Goal: Find specific page/section: Find specific page/section

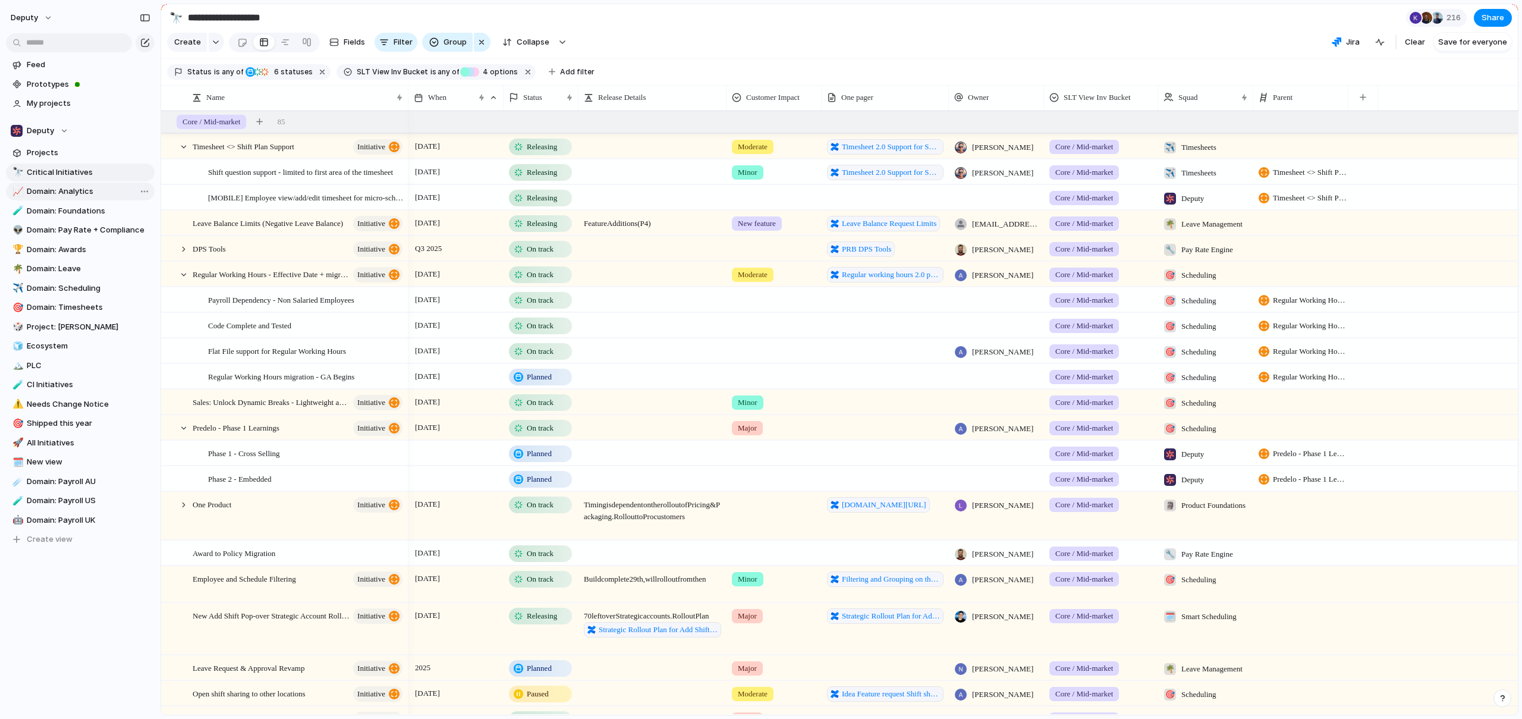
click at [100, 193] on span "Domain: Analytics" at bounding box center [89, 192] width 124 height 12
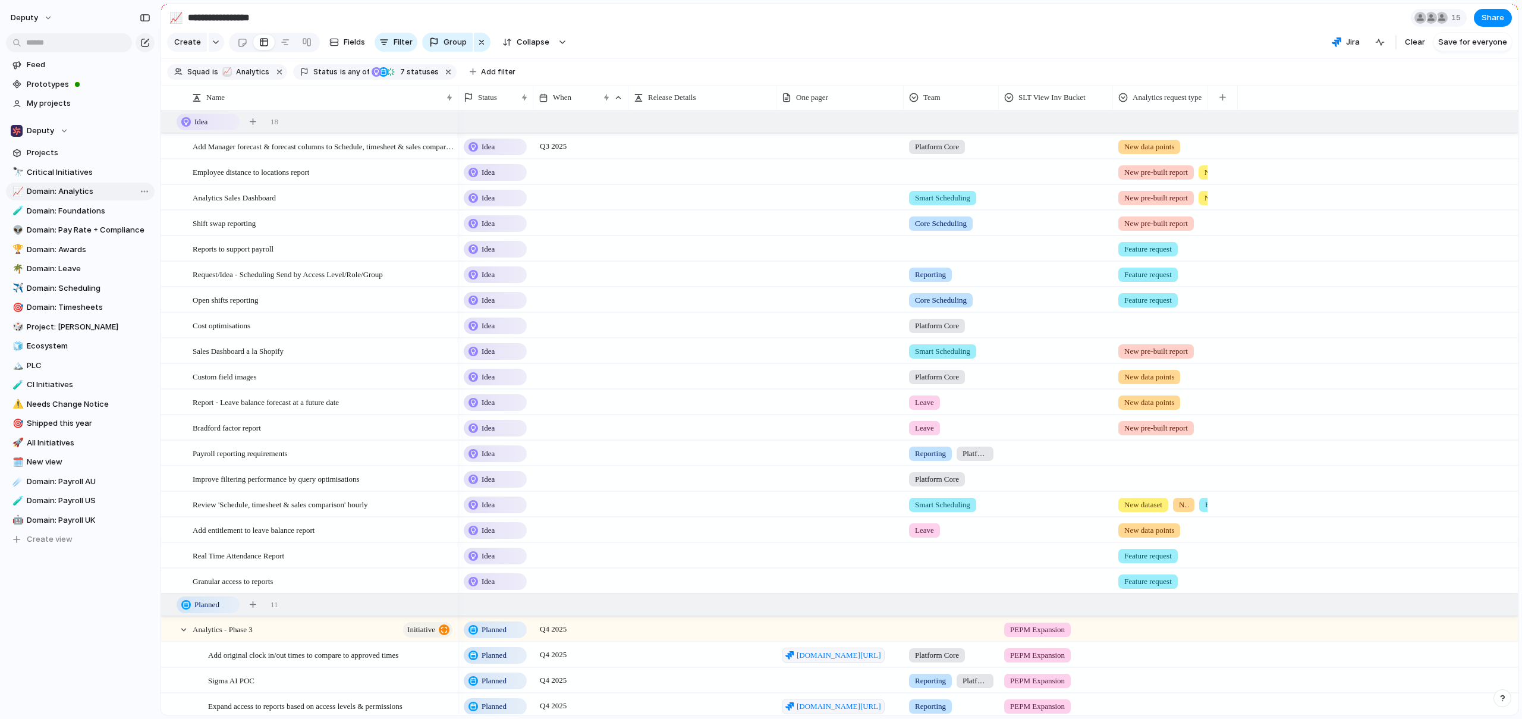
type input "**********"
click at [564, 103] on div "When" at bounding box center [581, 97] width 90 height 19
click at [621, 98] on div "Modify Hide Clear sort Sort descending" at bounding box center [761, 359] width 1522 height 719
click at [620, 98] on div at bounding box center [618, 97] width 8 height 8
click at [589, 181] on span "Sort descending" at bounding box center [590, 183] width 62 height 12
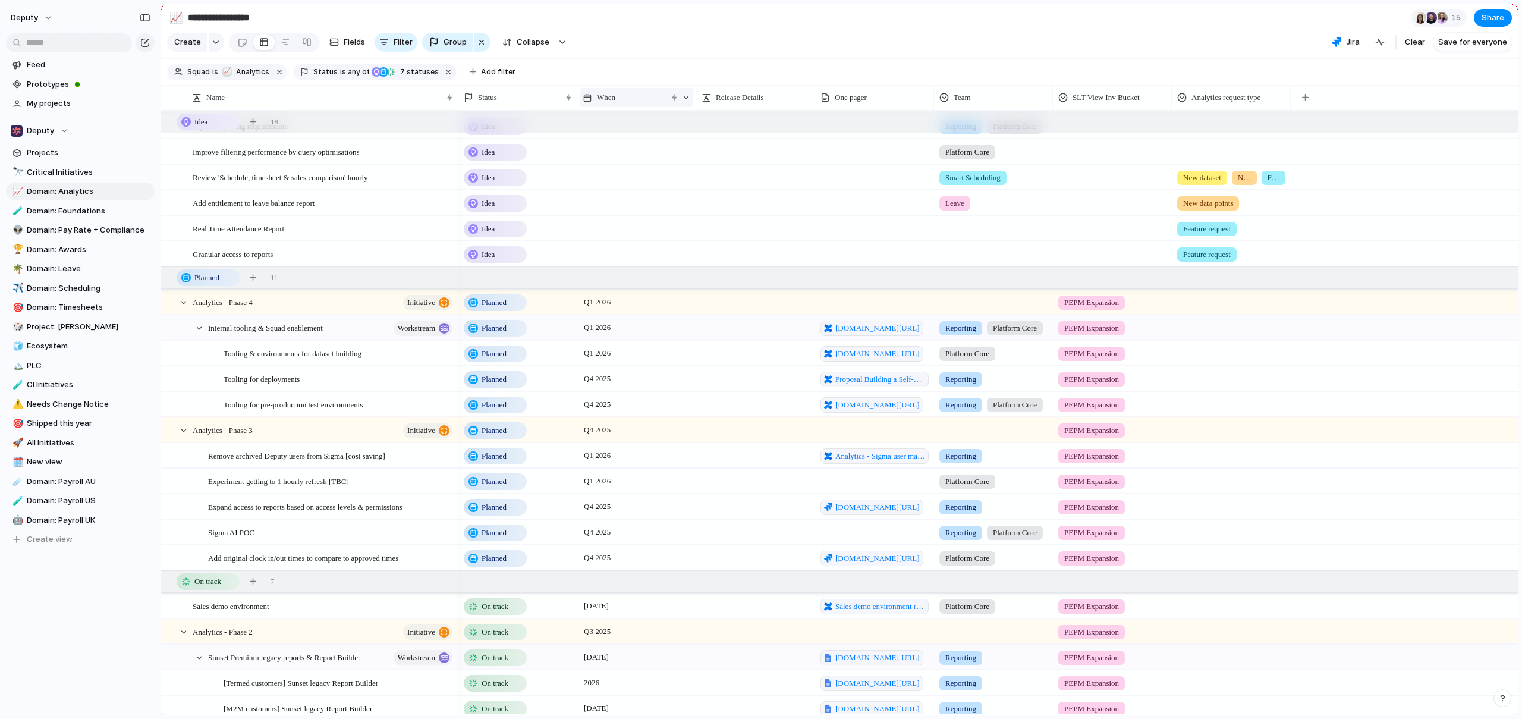
click at [690, 99] on div "When" at bounding box center [637, 97] width 114 height 19
click at [651, 167] on span "Sort ascending" at bounding box center [632, 162] width 58 height 12
